Goal: Navigation & Orientation: Find specific page/section

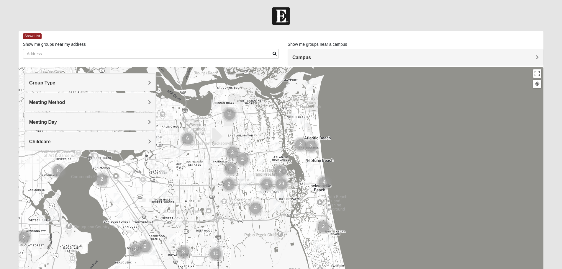
click at [148, 81] on h4 "Group Type" at bounding box center [90, 83] width 122 height 6
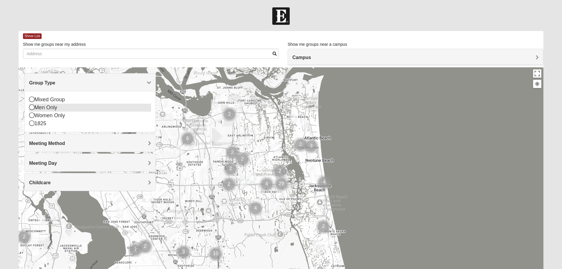
click at [31, 108] on icon at bounding box center [31, 107] width 5 height 5
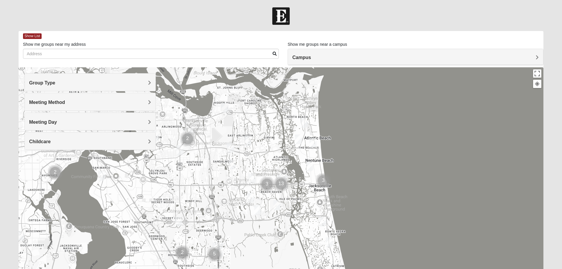
click at [56, 84] on span "Group Type" at bounding box center [42, 82] width 26 height 5
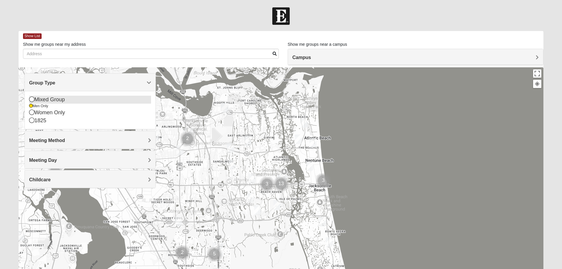
click at [30, 99] on icon at bounding box center [31, 99] width 5 height 5
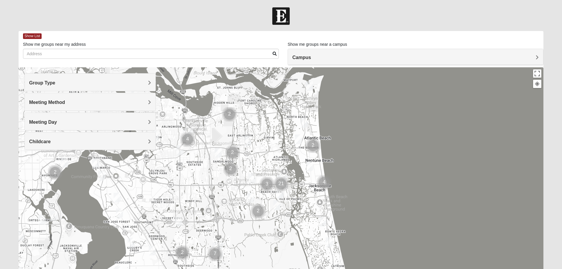
click at [149, 79] on div "Group Type" at bounding box center [90, 82] width 131 height 17
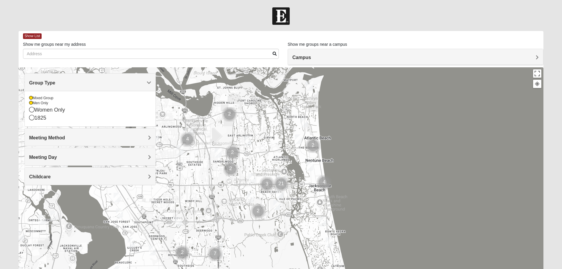
click at [146, 136] on h4 "Meeting Method" at bounding box center [90, 138] width 122 height 6
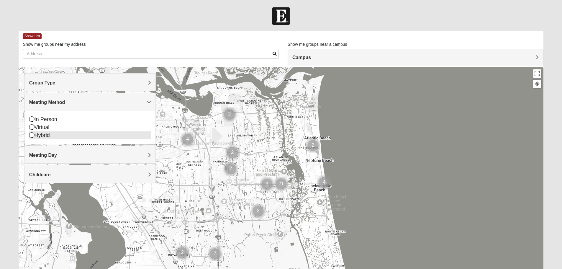
click at [32, 136] on icon at bounding box center [31, 134] width 5 height 5
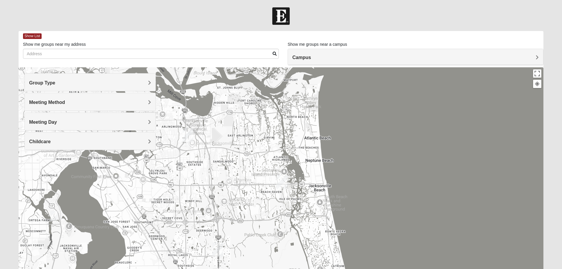
click at [147, 102] on h4 "Meeting Method" at bounding box center [90, 103] width 122 height 6
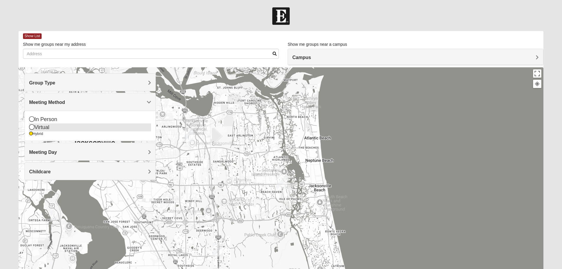
click at [30, 128] on icon at bounding box center [31, 126] width 5 height 5
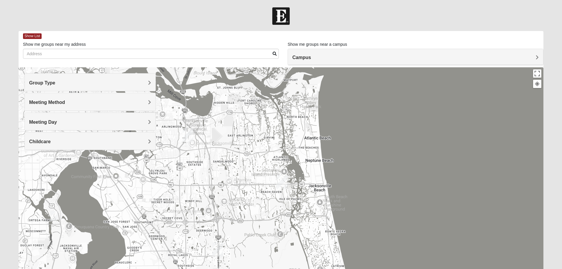
click at [366, 125] on div at bounding box center [282, 185] width 526 height 236
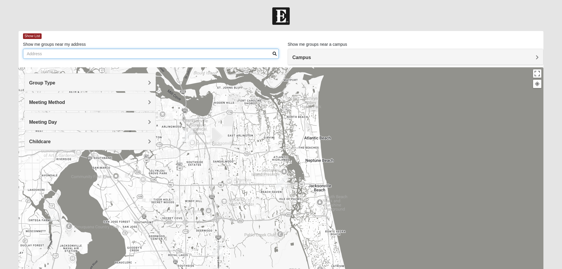
click at [31, 54] on input "Show me groups near my address" at bounding box center [151, 54] width 256 height 10
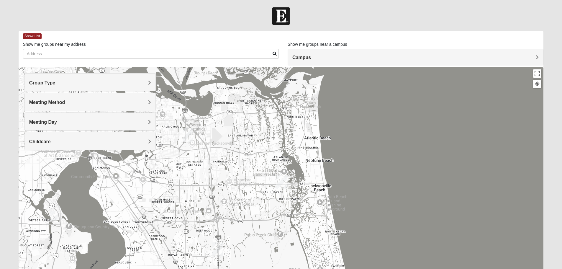
click at [311, 56] on span "Campus" at bounding box center [302, 57] width 19 height 5
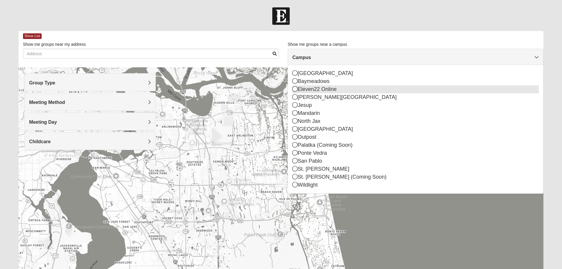
click at [297, 89] on icon at bounding box center [295, 88] width 5 height 5
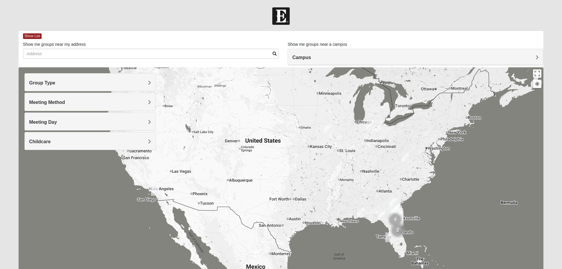
click at [56, 83] on span "Group Type" at bounding box center [42, 82] width 26 height 5
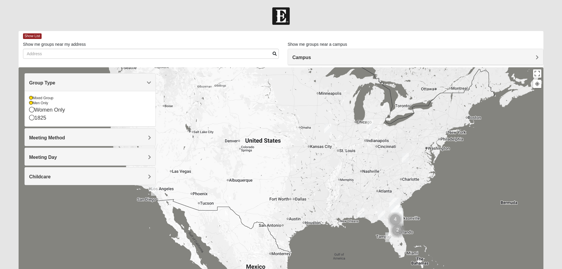
click at [146, 136] on h4 "Meeting Method" at bounding box center [90, 138] width 122 height 6
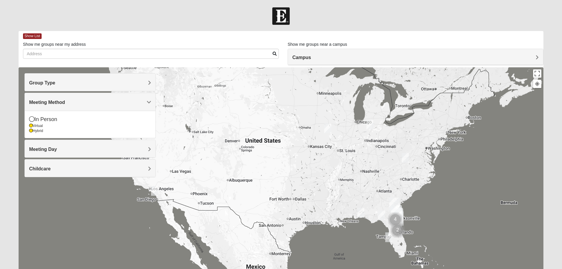
click at [146, 148] on h4 "Meeting Day" at bounding box center [90, 149] width 122 height 6
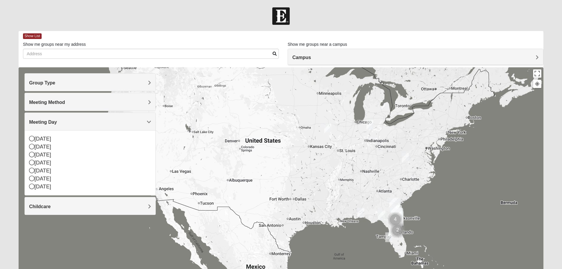
click at [51, 207] on span "Childcare" at bounding box center [40, 206] width 22 height 5
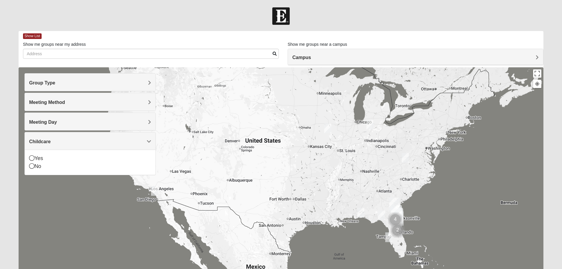
click at [73, 182] on div at bounding box center [282, 185] width 526 height 236
click at [80, 178] on div "Group Type Mixed Group Men Only Women Only 1825 Meeting Method In Person Virtua…" at bounding box center [90, 127] width 131 height 108
drag, startPoint x: 558, startPoint y: 95, endPoint x: 557, endPoint y: 84, distance: 10.8
click at [556, 92] on form "Log In Find A Group Error Show List Loading Groups" at bounding box center [281, 166] width 562 height 318
click at [36, 34] on span "Show List" at bounding box center [32, 36] width 19 height 6
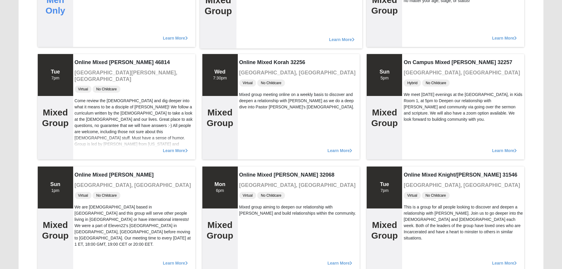
scroll to position [148, 0]
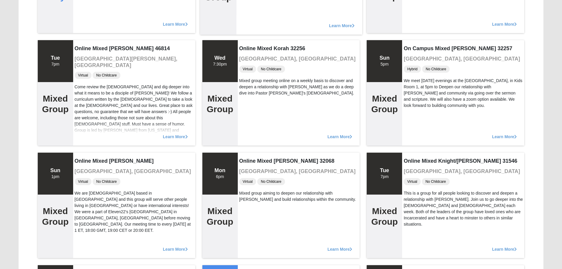
drag, startPoint x: 250, startPoint y: 30, endPoint x: 253, endPoint y: 31, distance: 3.2
click at [253, 31] on div "Learn More" at bounding box center [300, 22] width 126 height 24
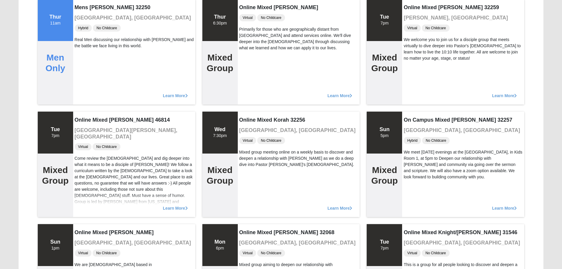
scroll to position [0, 0]
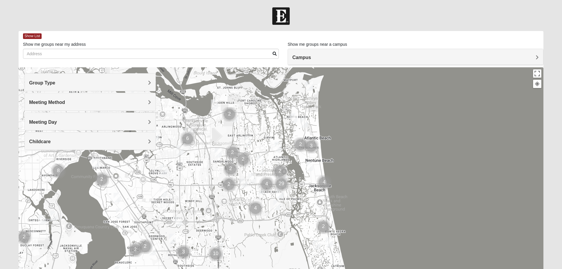
click at [136, 82] on h4 "Group Type" at bounding box center [90, 83] width 122 height 6
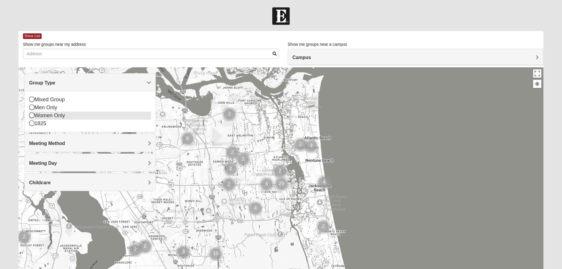
click at [33, 117] on icon at bounding box center [31, 114] width 5 height 5
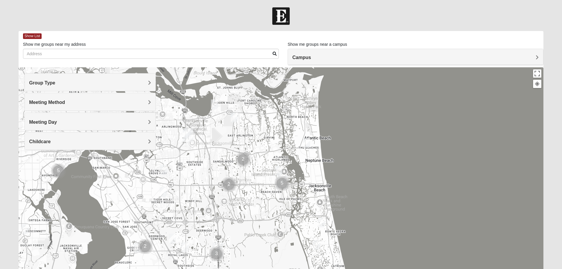
click at [65, 101] on span "Meeting Method" at bounding box center [47, 102] width 36 height 5
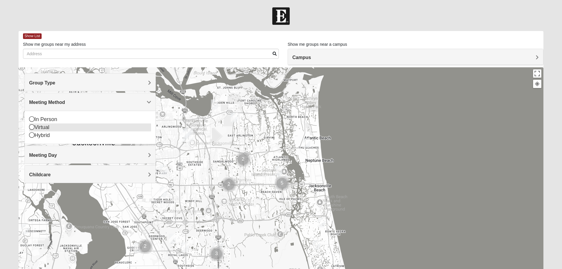
click at [32, 127] on icon at bounding box center [31, 126] width 5 height 5
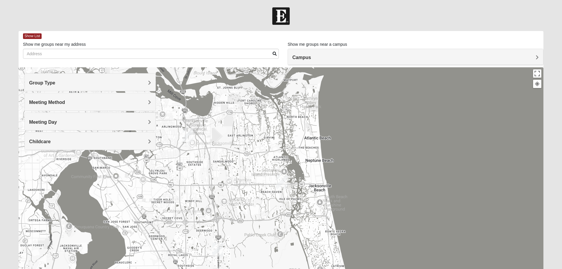
click at [50, 121] on span "Meeting Day" at bounding box center [43, 122] width 28 height 5
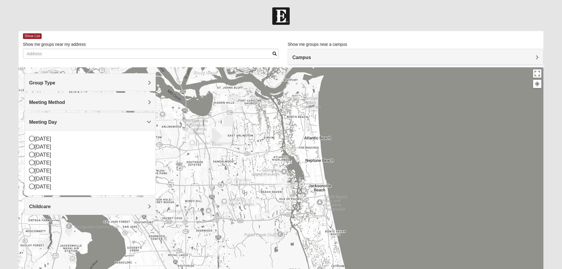
click at [7, 130] on form "Log In Find A Group Error Show List Loading Groups" at bounding box center [281, 166] width 562 height 318
click at [34, 169] on icon at bounding box center [31, 170] width 5 height 5
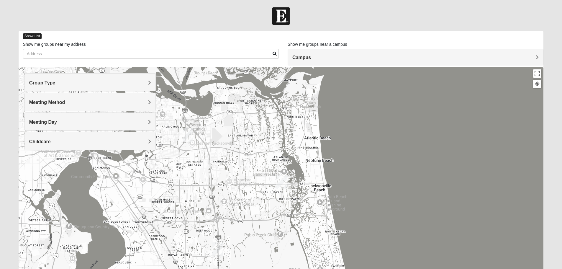
click at [36, 34] on span "Show List" at bounding box center [32, 36] width 19 height 6
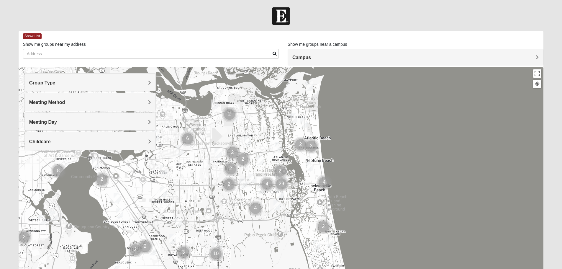
click at [107, 106] on div "Meeting Method" at bounding box center [90, 101] width 131 height 17
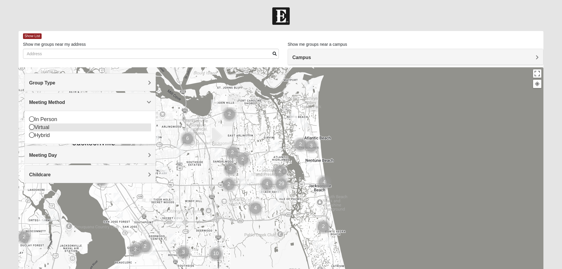
click at [31, 126] on icon at bounding box center [31, 126] width 5 height 5
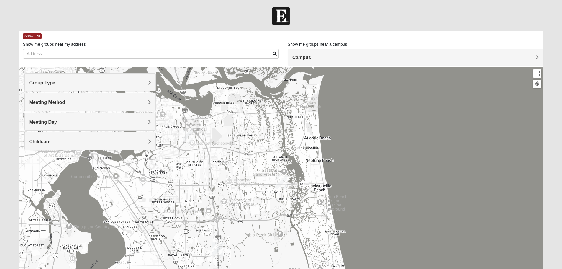
click at [96, 78] on div "Group Type" at bounding box center [90, 82] width 131 height 17
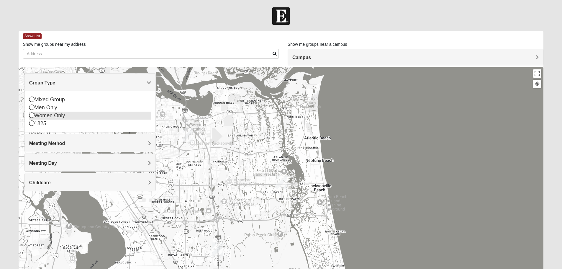
click at [30, 116] on icon at bounding box center [31, 114] width 5 height 5
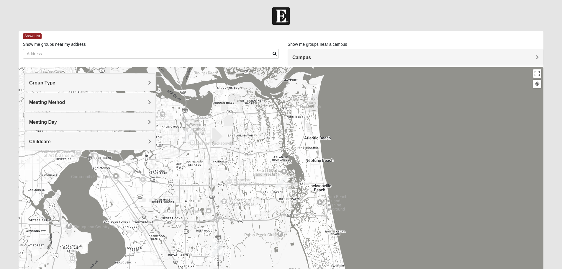
click at [365, 53] on div "Campus" at bounding box center [415, 57] width 255 height 16
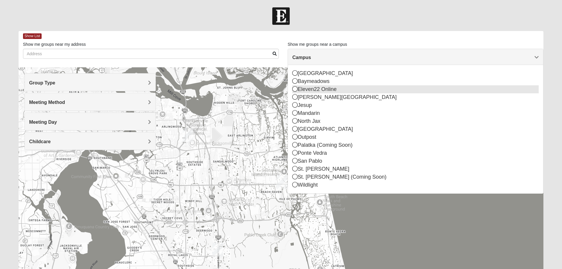
click at [319, 90] on div "Eleven22 Online" at bounding box center [416, 89] width 247 height 8
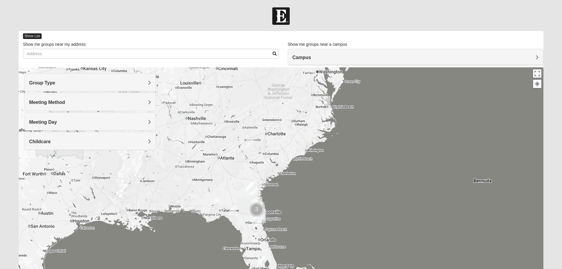
click at [32, 36] on span "Show List" at bounding box center [32, 36] width 19 height 6
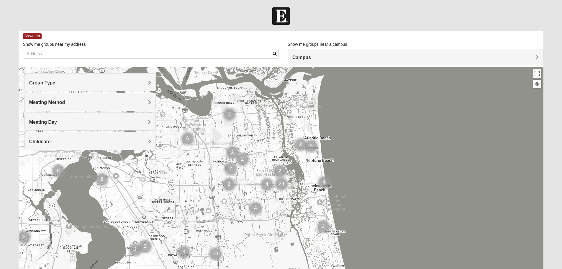
click at [146, 80] on h4 "Group Type" at bounding box center [90, 83] width 122 height 6
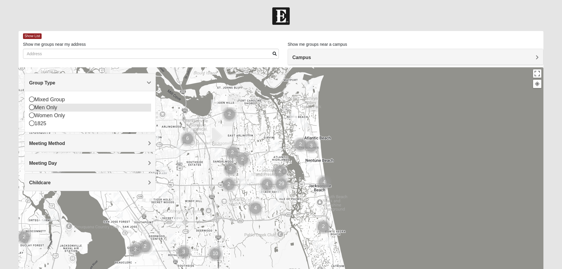
click at [32, 107] on icon at bounding box center [31, 107] width 5 height 5
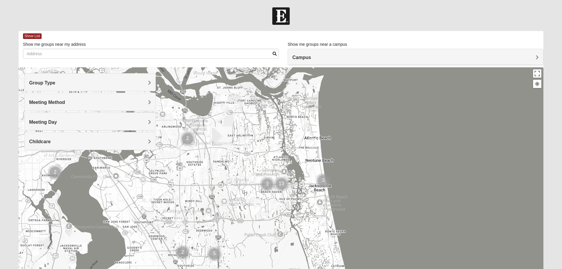
click at [71, 103] on h4 "Meeting Method" at bounding box center [90, 103] width 122 height 6
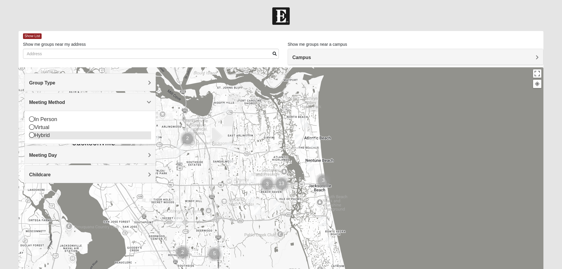
click at [44, 128] on div "Virtual" at bounding box center [90, 127] width 122 height 8
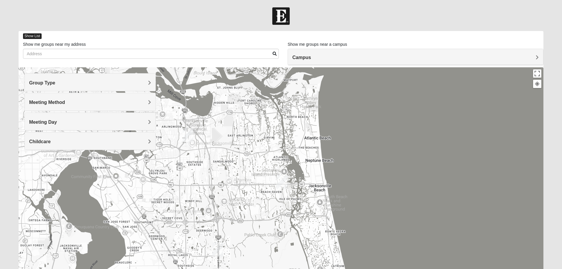
click at [30, 34] on span "Show List" at bounding box center [32, 36] width 19 height 6
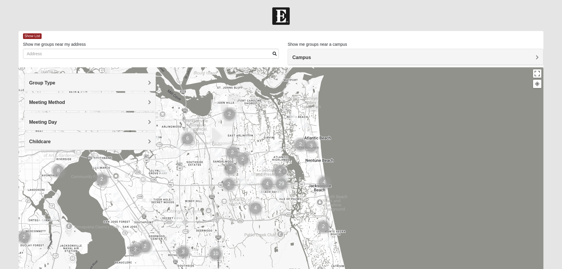
click at [97, 102] on h4 "Meeting Method" at bounding box center [90, 103] width 122 height 6
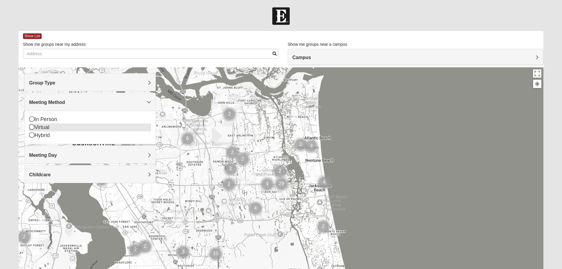
click at [33, 126] on icon at bounding box center [31, 126] width 5 height 5
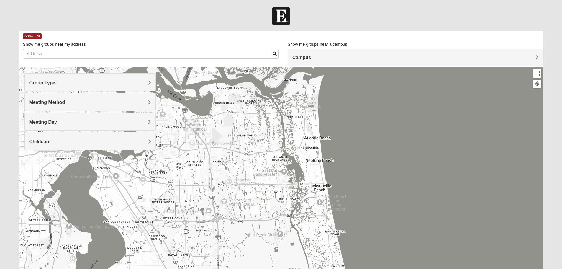
click at [47, 121] on span "Meeting Day" at bounding box center [43, 122] width 28 height 5
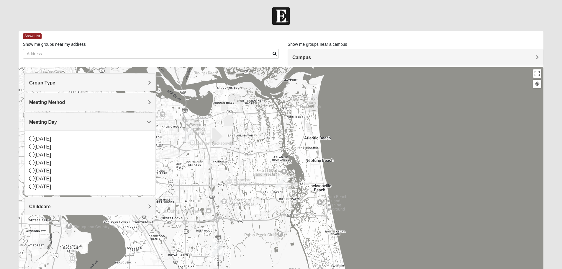
click at [44, 84] on span "Group Type" at bounding box center [42, 82] width 26 height 5
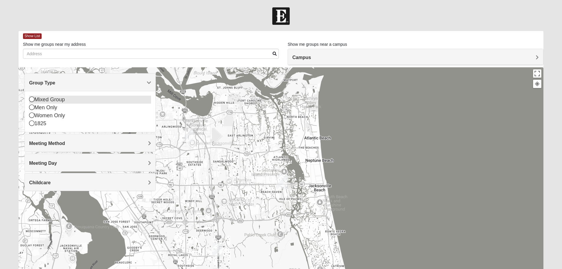
click at [31, 100] on icon at bounding box center [31, 99] width 5 height 5
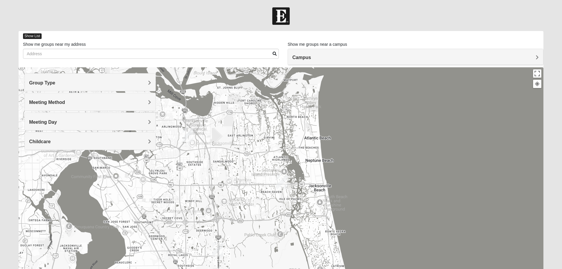
click at [32, 37] on span "Show List" at bounding box center [32, 36] width 19 height 6
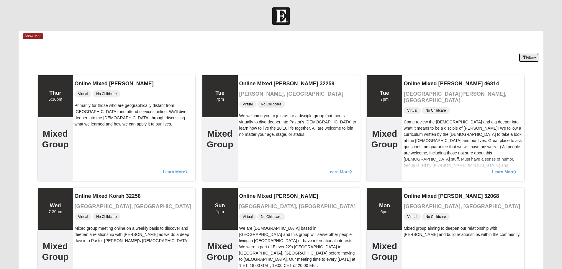
click at [525, 58] on button "Filter" at bounding box center [529, 57] width 20 height 9
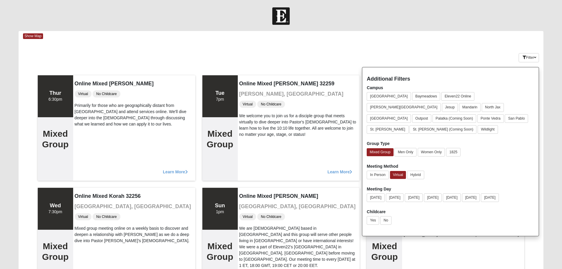
click at [233, 16] on div at bounding box center [281, 15] width 562 height 17
